Goal: Information Seeking & Learning: Learn about a topic

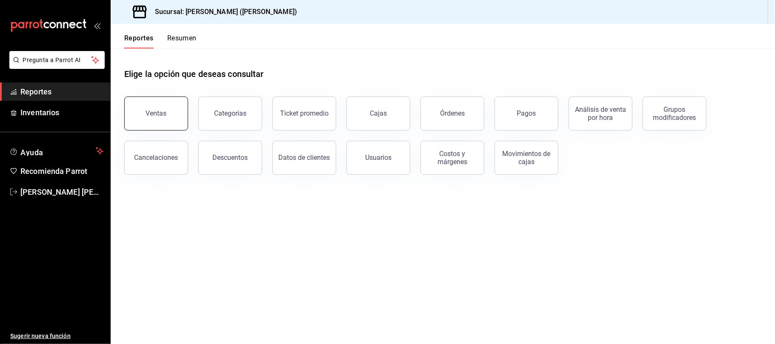
click at [172, 118] on button "Ventas" at bounding box center [156, 114] width 64 height 34
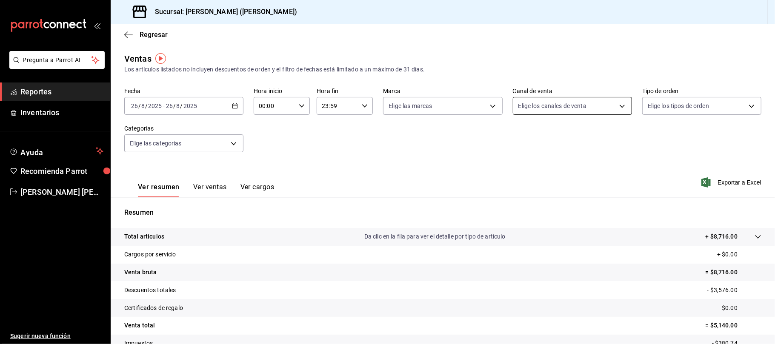
click at [594, 108] on body "Pregunta a Parrot AI Reportes Inventarios Ayuda Recomienda Parrot [PERSON_NAME]…" at bounding box center [387, 172] width 775 height 344
click at [571, 184] on span "Uber Eats" at bounding box center [576, 186] width 90 height 9
checkbox input "false"
click at [560, 191] on span "Uber Eats" at bounding box center [576, 186] width 90 height 9
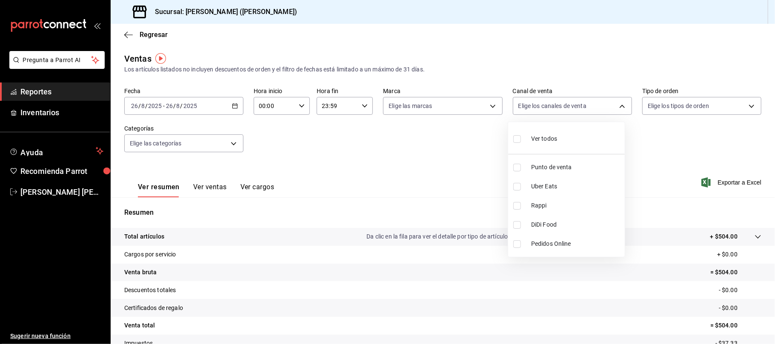
type input "UBER_EATS"
checkbox input "true"
click at [529, 181] on li "Uber Eats" at bounding box center [566, 186] width 117 height 19
checkbox input "false"
click at [532, 204] on span "Rappi" at bounding box center [576, 205] width 90 height 9
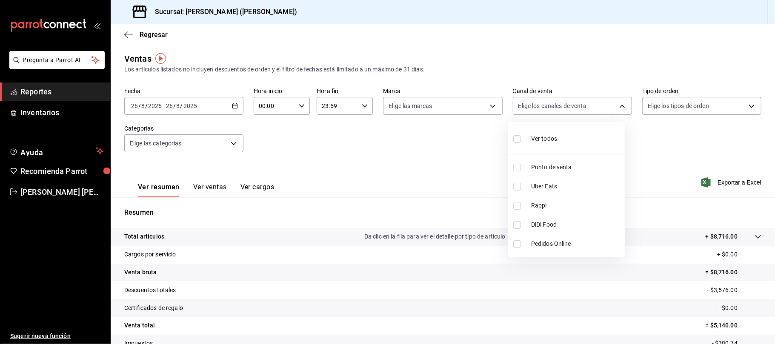
type input "RAPPI"
checkbox input "true"
click at [537, 223] on span "DiDi Food" at bounding box center [576, 224] width 90 height 9
type input "RAPPI,DIDI_FOOD"
checkbox input "true"
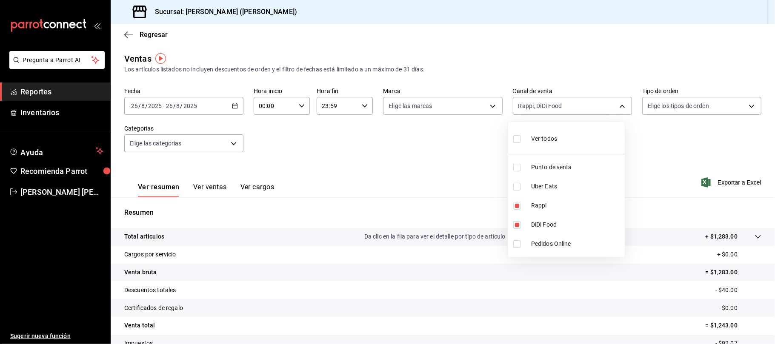
click at [564, 186] on span "Uber Eats" at bounding box center [576, 186] width 90 height 9
type input "RAPPI,DIDI_FOOD,UBER_EATS"
checkbox input "true"
click at [560, 203] on span "Rappi" at bounding box center [576, 205] width 90 height 9
type input "DIDI_FOOD,UBER_EATS"
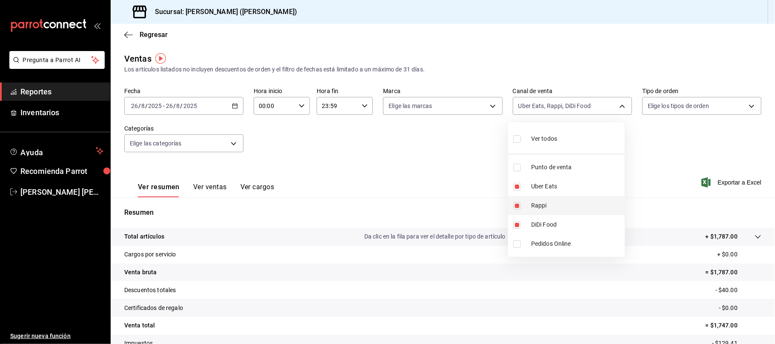
checkbox input "false"
click at [222, 186] on div at bounding box center [387, 172] width 775 height 344
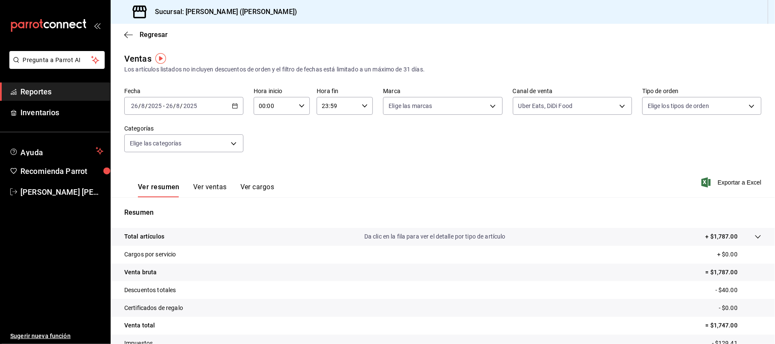
click at [222, 186] on button "Ver ventas" at bounding box center [210, 190] width 34 height 14
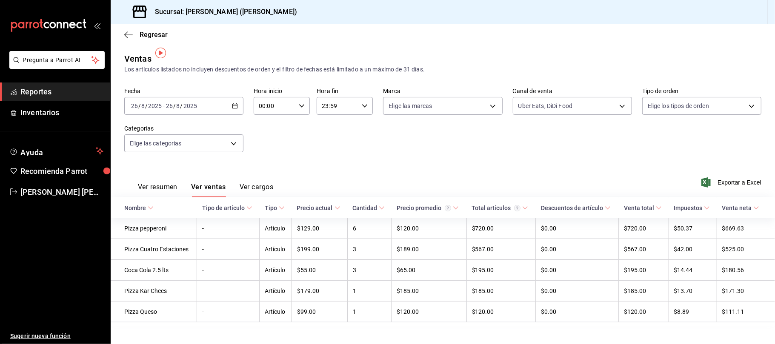
scroll to position [12, 0]
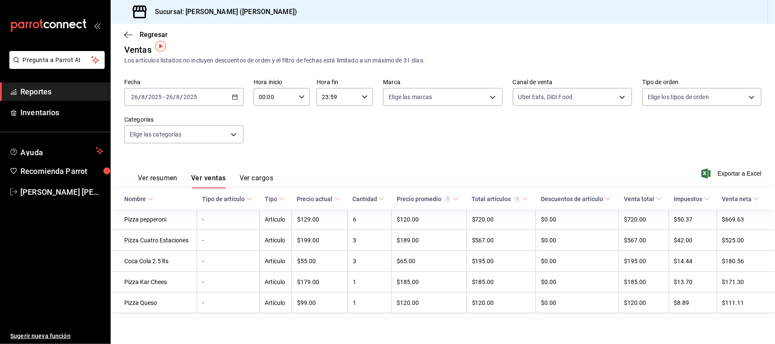
click at [146, 174] on button "Ver resumen" at bounding box center [158, 181] width 40 height 14
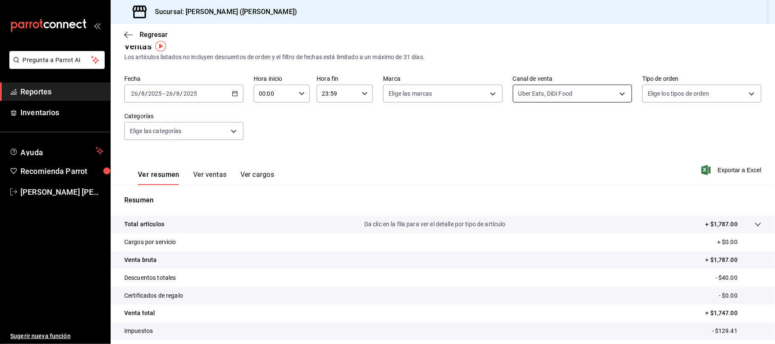
click at [567, 94] on body "Pregunta a Parrot AI Reportes Inventarios Ayuda Recomienda Parrot [PERSON_NAME]…" at bounding box center [387, 172] width 775 height 344
click at [558, 136] on li "Ver todos" at bounding box center [566, 125] width 117 height 25
type input "PARROT,UBER_EATS,RAPPI,DIDI_FOOD,ONLINE"
checkbox input "true"
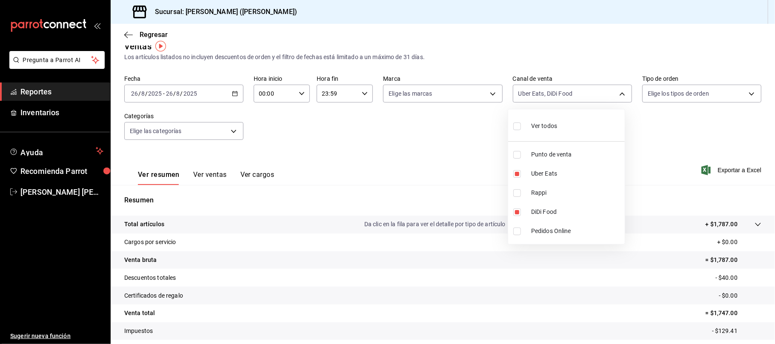
checkbox input "true"
click at [559, 133] on li "Ver todos" at bounding box center [566, 125] width 117 height 25
type input "PARROT,UBER_EATS,RAPPI,DIDI_FOOD,ONLINE"
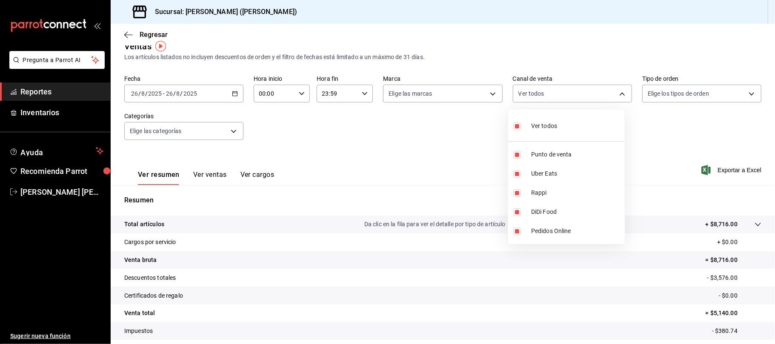
checkbox input "true"
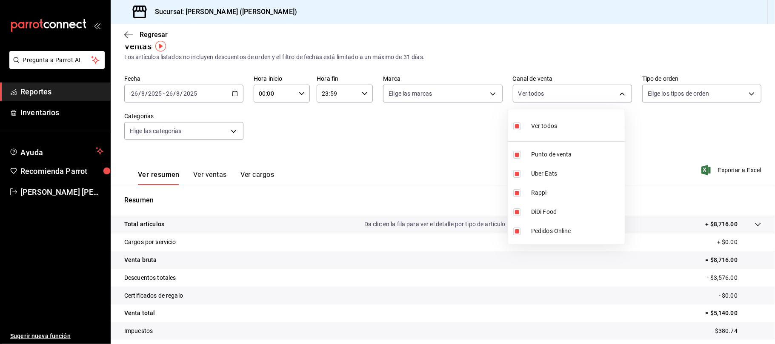
checkbox input "true"
click at [554, 131] on div "Ver todos" at bounding box center [535, 125] width 44 height 18
checkbox input "false"
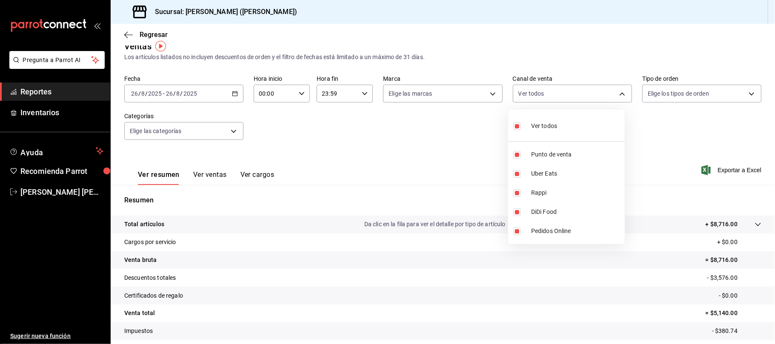
checkbox input "false"
click at [591, 150] on span "Punto de venta" at bounding box center [576, 154] width 90 height 9
type input "PARROT"
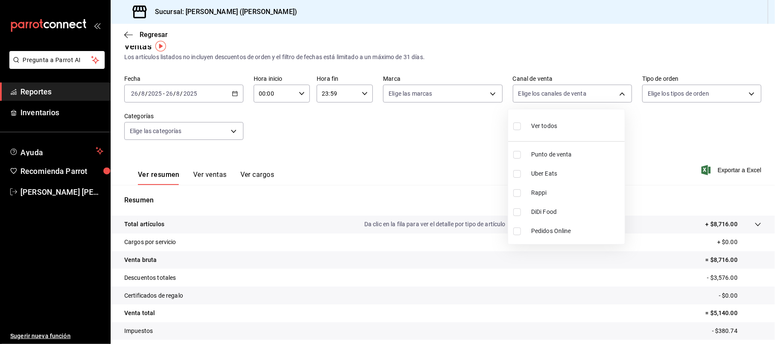
checkbox input "true"
click at [400, 131] on div at bounding box center [387, 172] width 775 height 344
click at [202, 174] on button "Ver ventas" at bounding box center [210, 178] width 34 height 14
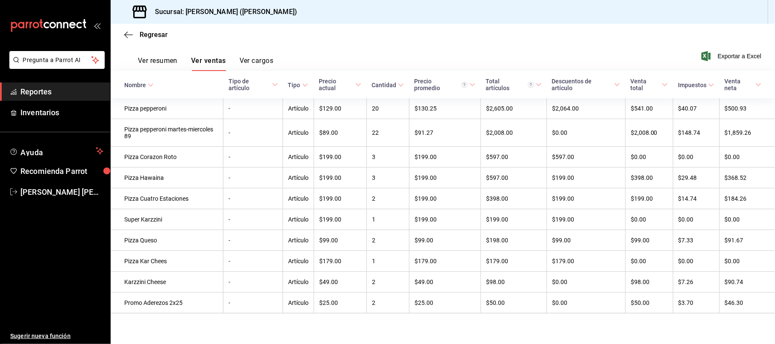
scroll to position [135, 0]
click at [164, 57] on button "Ver resumen" at bounding box center [158, 64] width 40 height 14
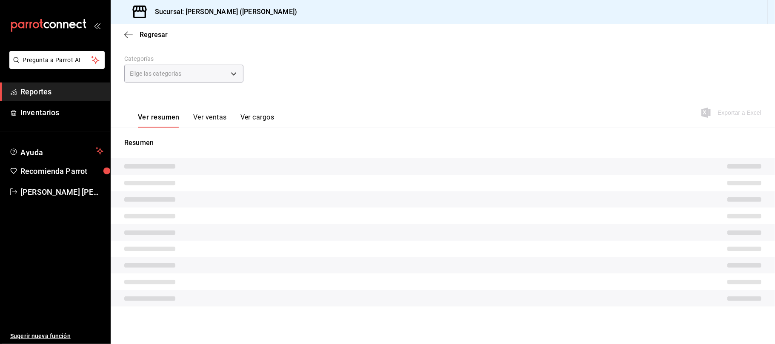
scroll to position [63, 0]
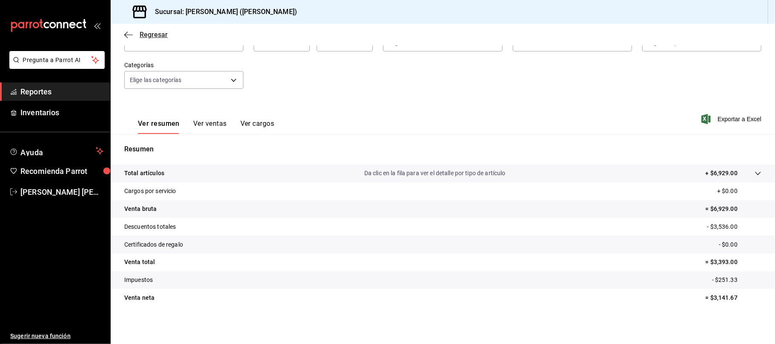
click at [157, 34] on span "Regresar" at bounding box center [154, 35] width 28 height 8
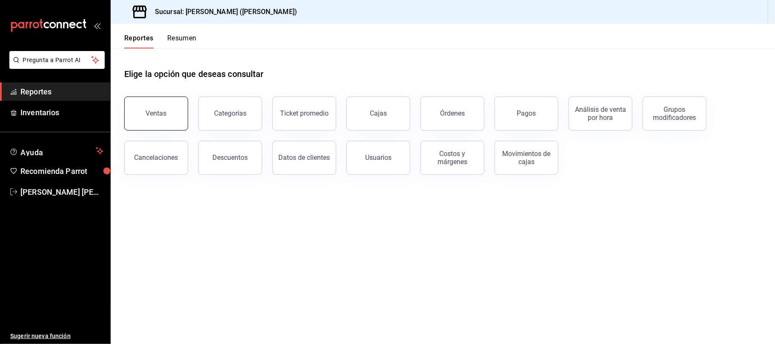
click at [159, 103] on button "Ventas" at bounding box center [156, 114] width 64 height 34
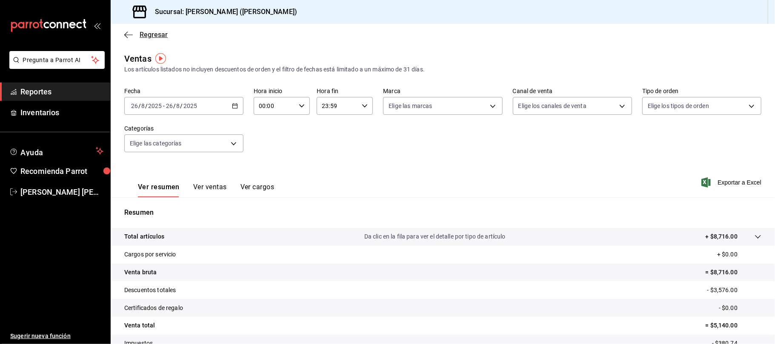
click at [158, 36] on span "Regresar" at bounding box center [154, 35] width 28 height 8
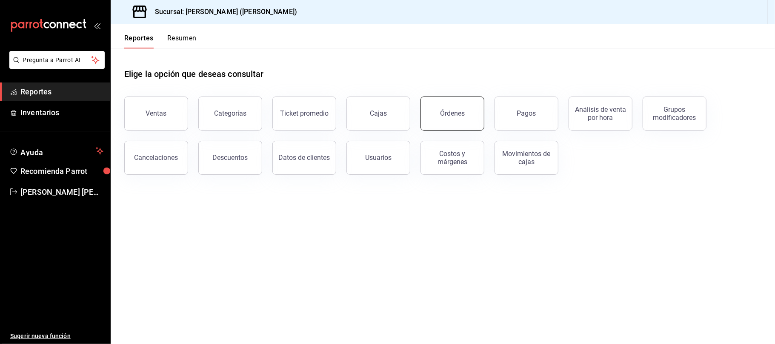
click at [458, 126] on button "Órdenes" at bounding box center [452, 114] width 64 height 34
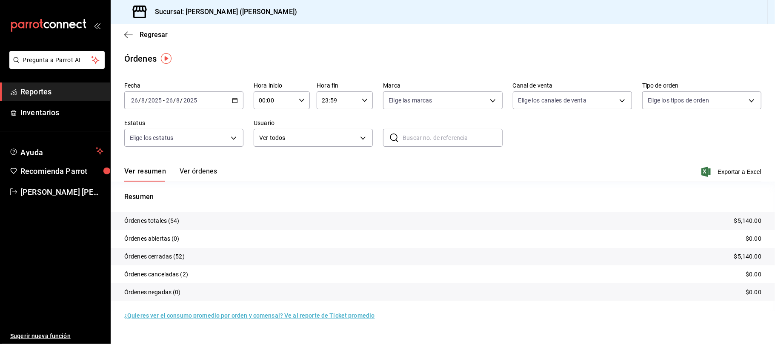
click at [744, 173] on span "Exportar a Excel" at bounding box center [732, 172] width 58 height 10
click at [160, 30] on div "Regresar" at bounding box center [443, 35] width 664 height 22
click at [160, 34] on span "Regresar" at bounding box center [154, 35] width 28 height 8
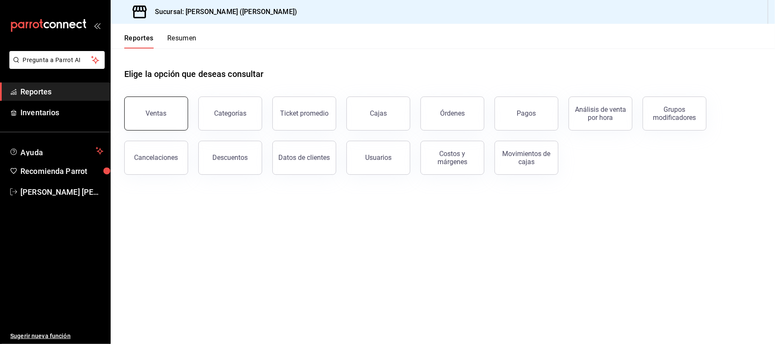
click at [158, 128] on div "Ventas" at bounding box center [151, 108] width 74 height 44
click at [168, 106] on button "Ventas" at bounding box center [156, 114] width 64 height 34
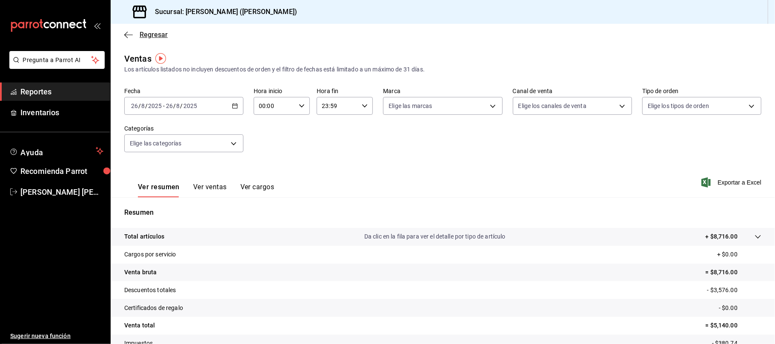
click at [166, 36] on span "Regresar" at bounding box center [154, 35] width 28 height 8
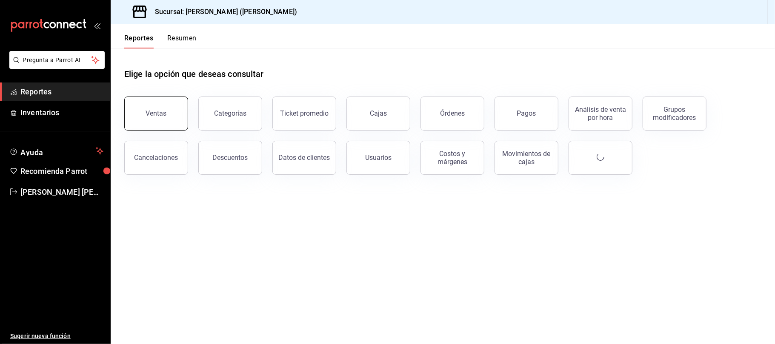
click at [175, 111] on button "Ventas" at bounding box center [156, 114] width 64 height 34
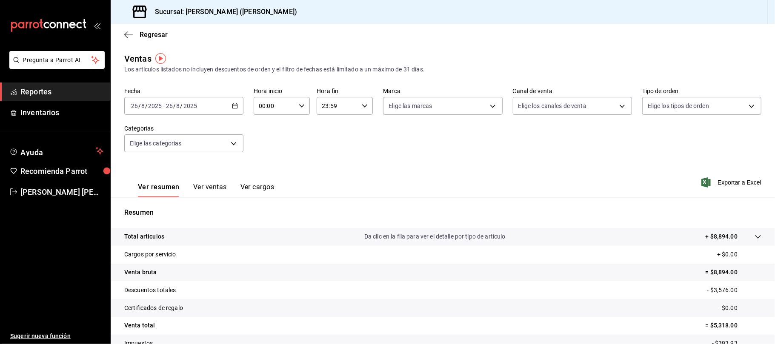
click at [203, 186] on button "Ver ventas" at bounding box center [210, 190] width 34 height 14
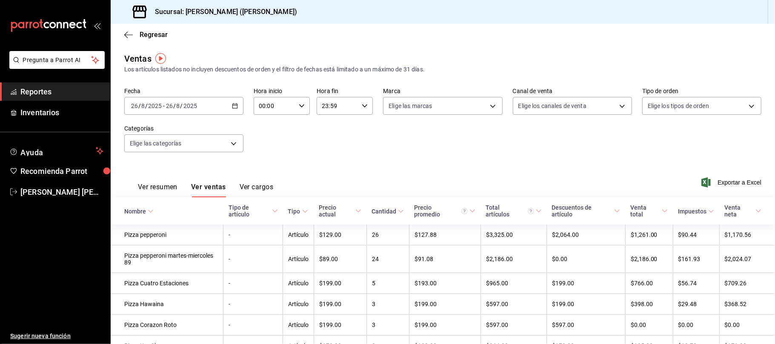
click at [148, 188] on button "Ver resumen" at bounding box center [158, 190] width 40 height 14
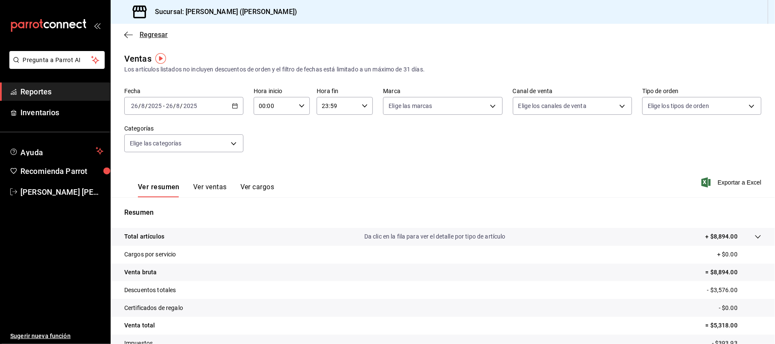
click at [138, 33] on span "Regresar" at bounding box center [145, 35] width 43 height 8
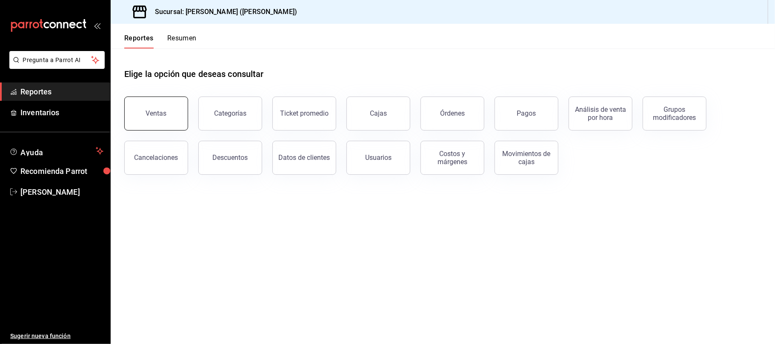
click at [161, 113] on div "Ventas" at bounding box center [156, 113] width 21 height 8
